Goal: Task Accomplishment & Management: Use online tool/utility

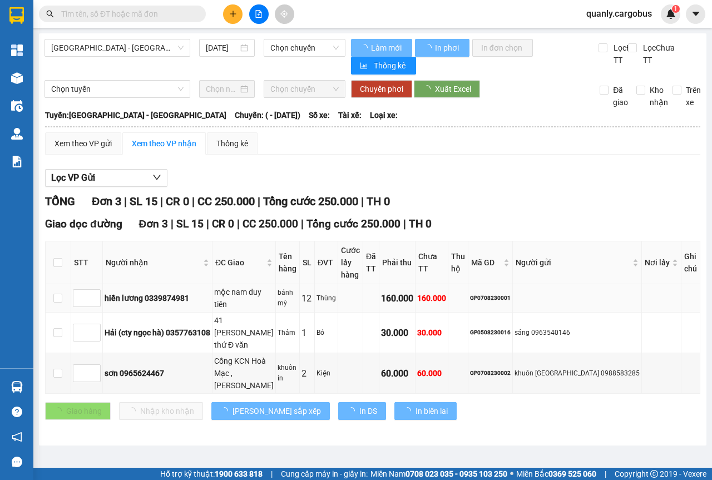
type input "[DATE]"
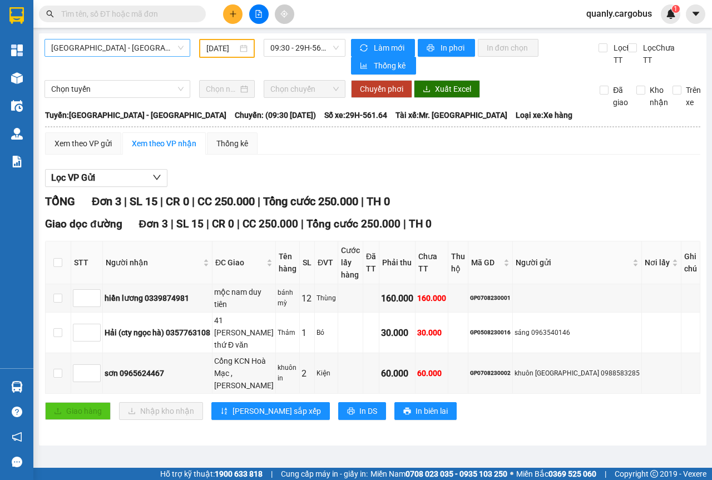
drag, startPoint x: 175, startPoint y: 46, endPoint x: 159, endPoint y: 50, distance: 15.9
click at [175, 45] on span "[GEOGRAPHIC_DATA] - [GEOGRAPHIC_DATA]" at bounding box center [117, 48] width 132 height 17
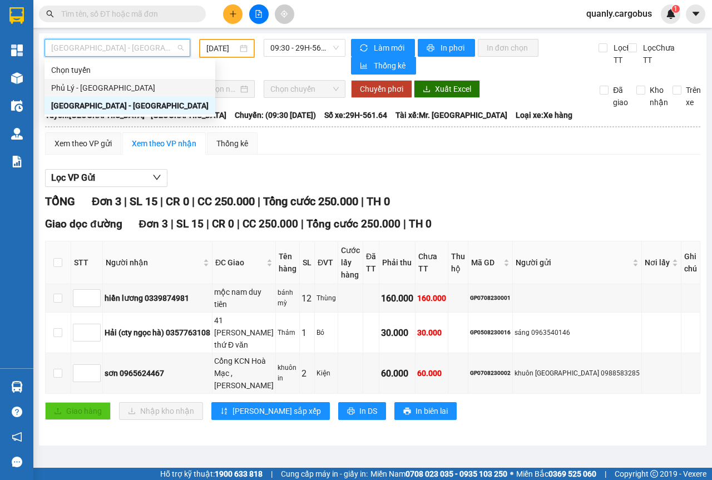
click at [83, 82] on div "Phủ Lý - [GEOGRAPHIC_DATA]" at bounding box center [129, 88] width 157 height 12
type input "[DATE]"
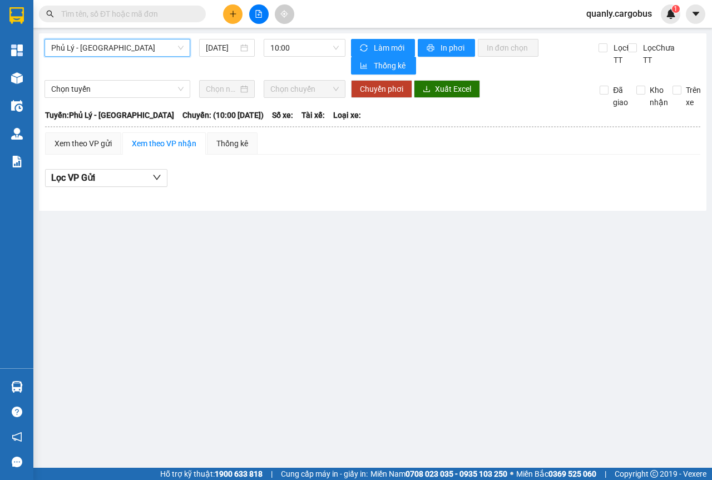
click at [177, 48] on span "Phủ Lý - [GEOGRAPHIC_DATA]" at bounding box center [117, 48] width 132 height 17
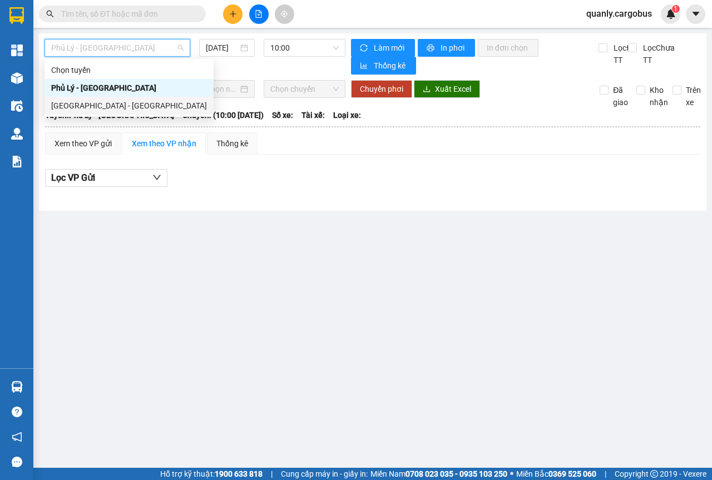
click at [90, 105] on div "[GEOGRAPHIC_DATA] - [GEOGRAPHIC_DATA]" at bounding box center [129, 106] width 156 height 12
type input "[DATE]"
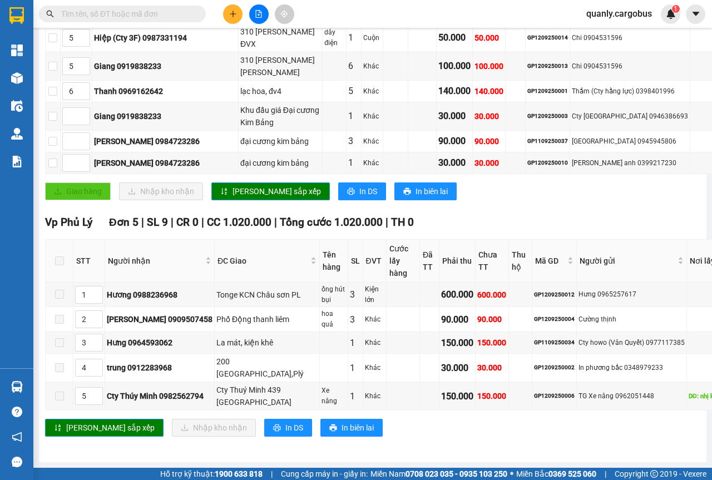
scroll to position [482, 0]
